Goal: Check status: Check status

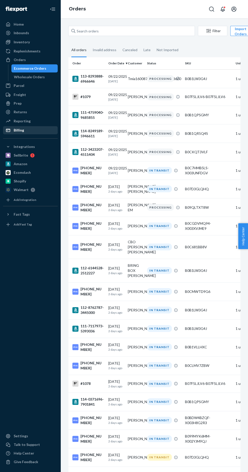
click at [41, 128] on div "Billing" at bounding box center [31, 130] width 54 height 7
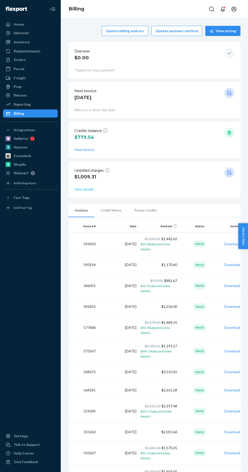
click at [87, 190] on button "View details" at bounding box center [83, 189] width 19 height 5
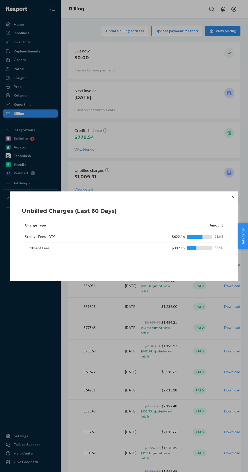
click at [233, 198] on button "Close" at bounding box center [232, 197] width 5 height 6
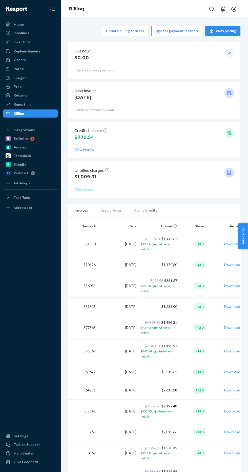
click at [85, 190] on button "View details" at bounding box center [83, 189] width 19 height 5
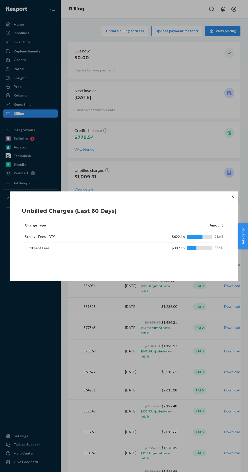
click at [233, 199] on button "Close" at bounding box center [232, 197] width 5 height 6
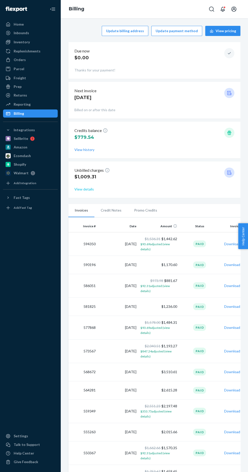
click at [81, 189] on button "View details" at bounding box center [83, 189] width 19 height 5
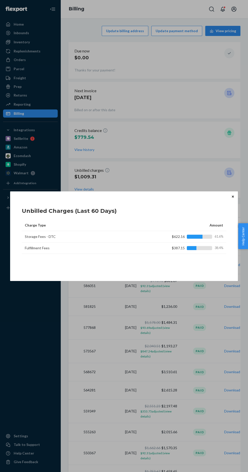
click at [234, 195] on button "Close" at bounding box center [232, 197] width 5 height 6
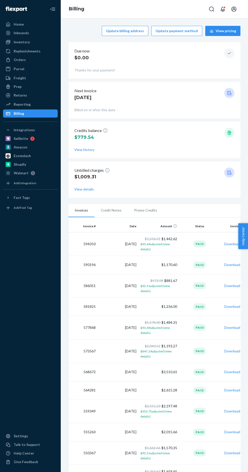
click at [201, 188] on div "View details" at bounding box center [154, 189] width 160 height 5
